Goal: Task Accomplishment & Management: Manage account settings

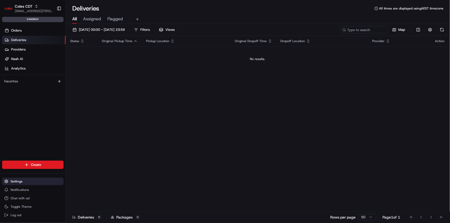
click at [23, 183] on button "Settings" at bounding box center [32, 181] width 61 height 7
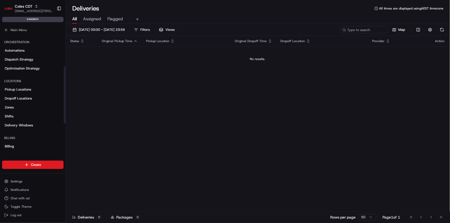
scroll to position [70, 0]
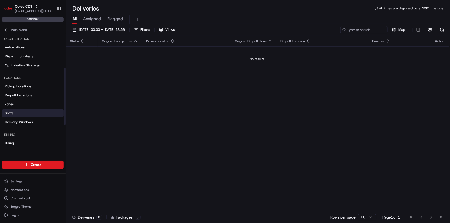
click at [20, 110] on link "Shifts" at bounding box center [32, 113] width 61 height 8
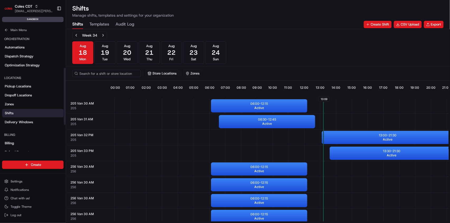
click at [119, 20] on div "Shifts Manage shifts, templates and settings for your organization Shifts Templ…" at bounding box center [258, 16] width 384 height 25
click at [119, 25] on Log "Audit Log" at bounding box center [124, 24] width 19 height 9
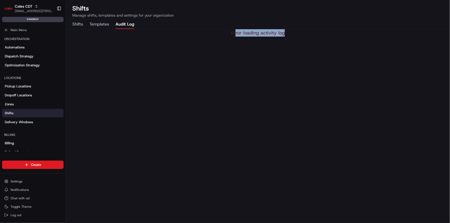
drag, startPoint x: 236, startPoint y: 33, endPoint x: 285, endPoint y: 34, distance: 49.0
click at [285, 34] on div "Error loading activity log" at bounding box center [258, 32] width 384 height 7
click at [262, 19] on div "Shifts Manage shifts, templates and settings for your organization Shifts Templ…" at bounding box center [258, 16] width 384 height 25
